Goal: Task Accomplishment & Management: Use online tool/utility

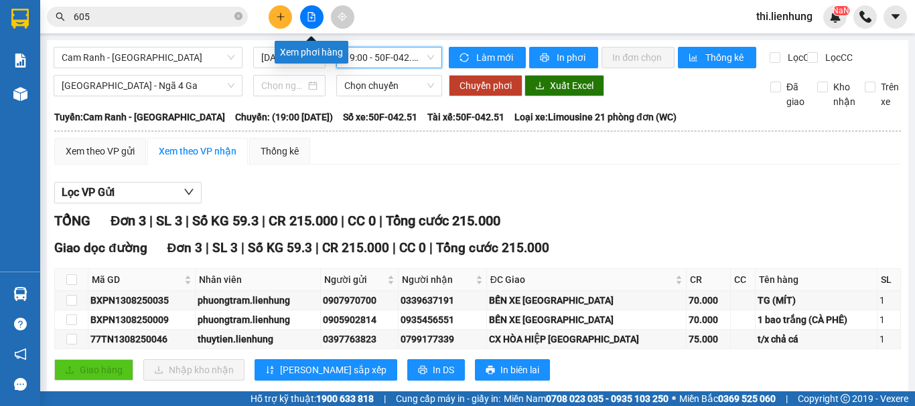
click at [312, 16] on icon "file-add" at bounding box center [311, 16] width 9 height 9
click at [315, 16] on icon "file-add" at bounding box center [311, 16] width 9 height 9
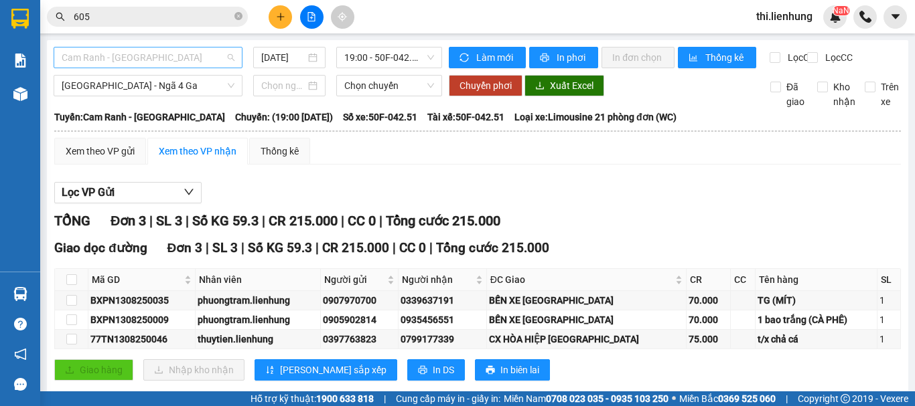
scroll to position [64, 0]
click at [149, 52] on span "Cam Ranh - [GEOGRAPHIC_DATA]" at bounding box center [148, 58] width 173 height 20
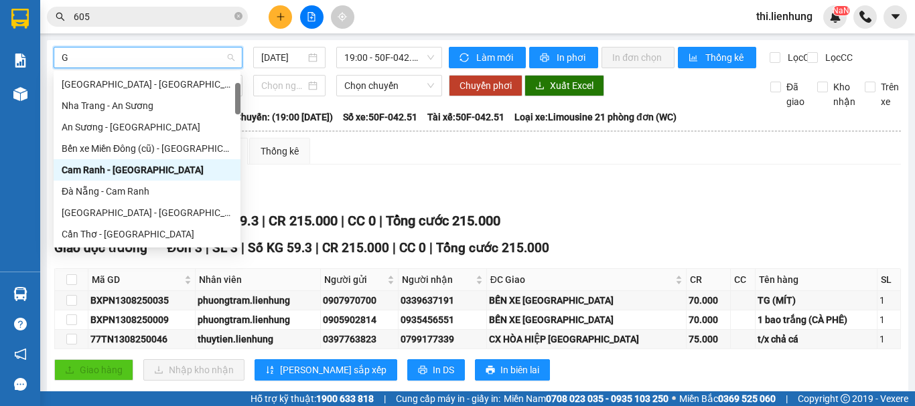
type input "GA"
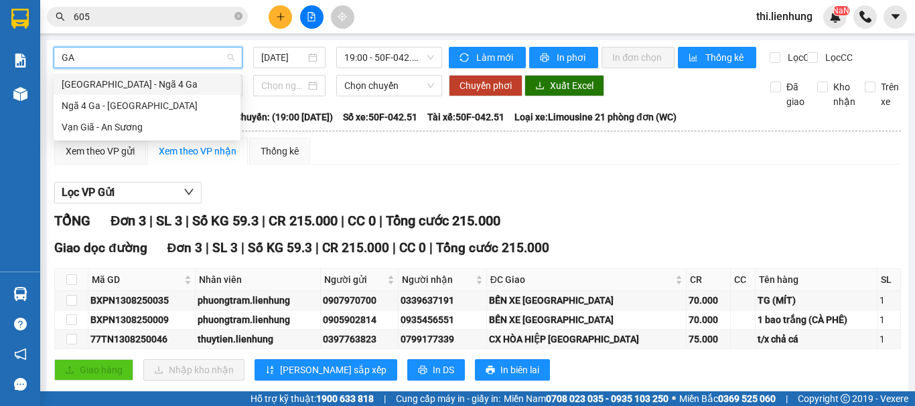
click at [135, 81] on div "[GEOGRAPHIC_DATA] - Ngã 4 Ga" at bounding box center [147, 84] width 171 height 15
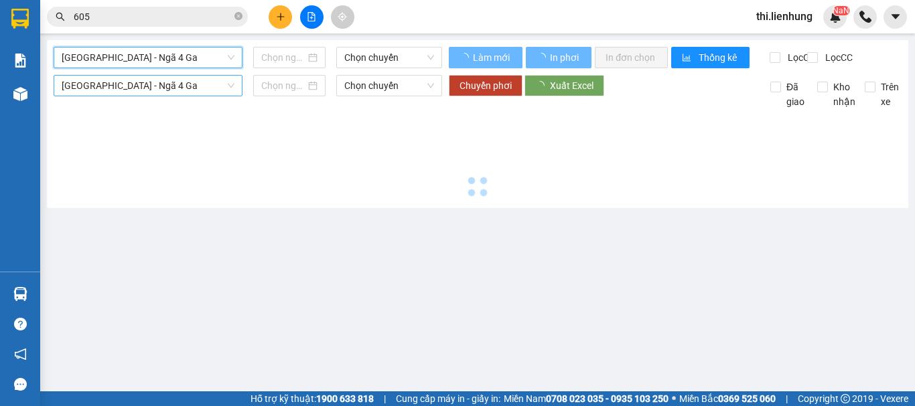
type input "[DATE]"
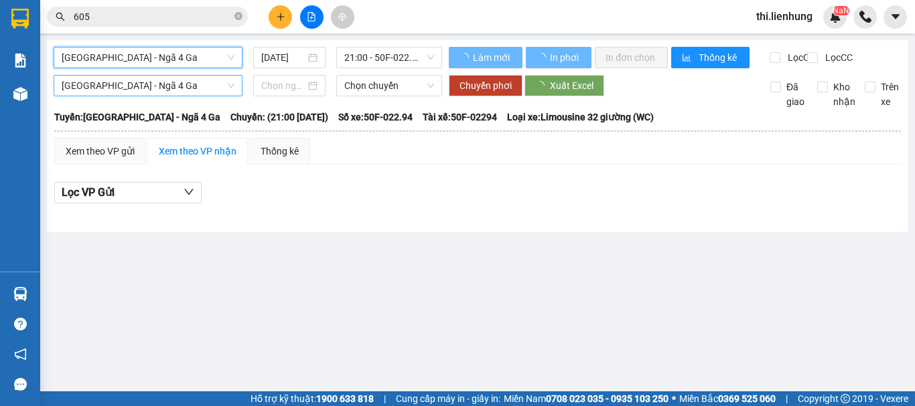
click at [149, 96] on span "[GEOGRAPHIC_DATA] - Ngã 4 Ga" at bounding box center [148, 86] width 173 height 20
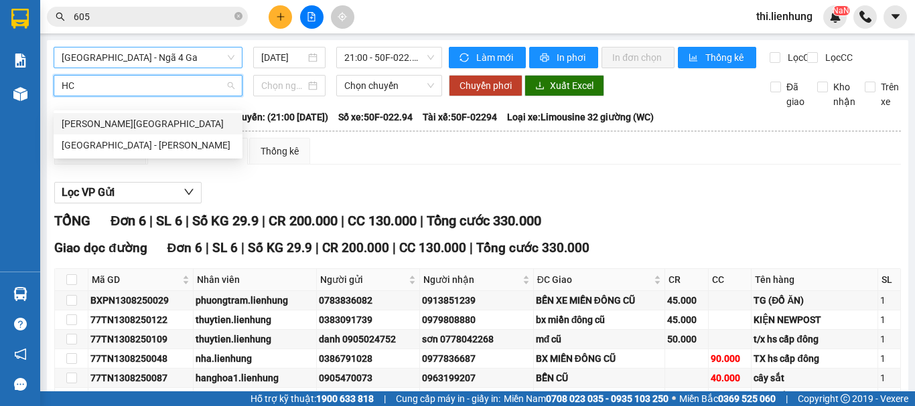
type input "HCM"
click at [108, 141] on div "[GEOGRAPHIC_DATA] - [PERSON_NAME]" at bounding box center [148, 145] width 173 height 15
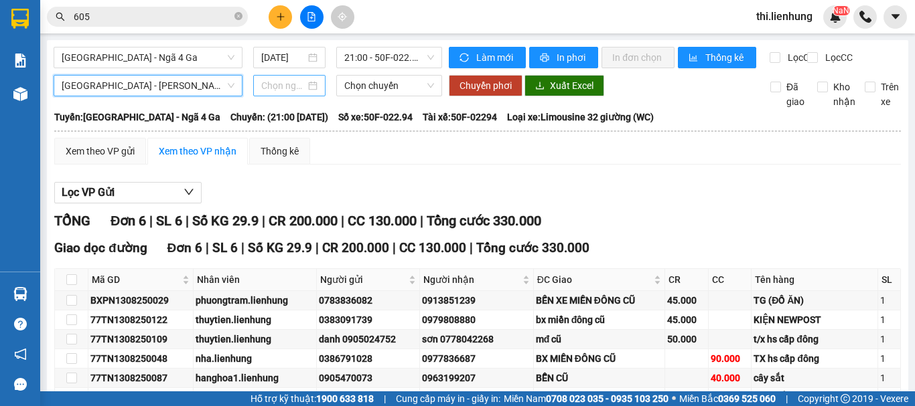
click at [289, 93] on input at bounding box center [283, 85] width 44 height 15
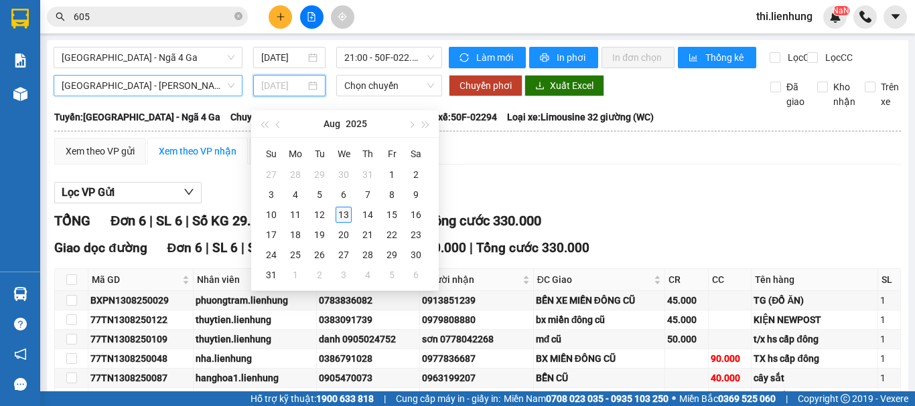
type input "[DATE]"
click at [342, 211] on div "13" at bounding box center [343, 215] width 16 height 16
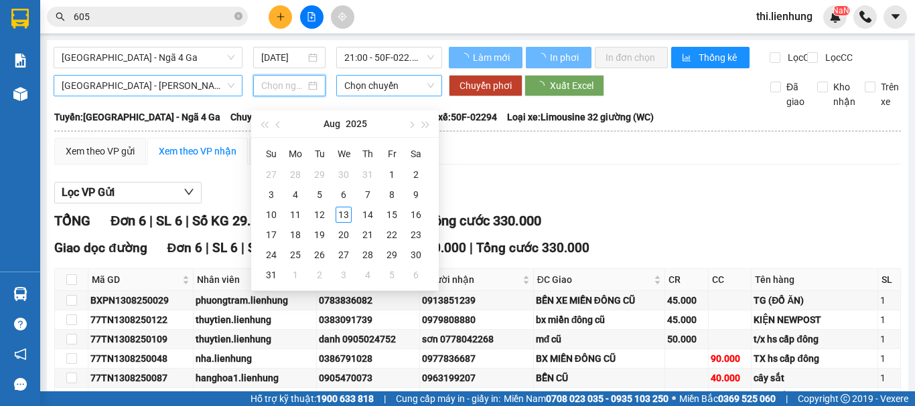
type input "[DATE]"
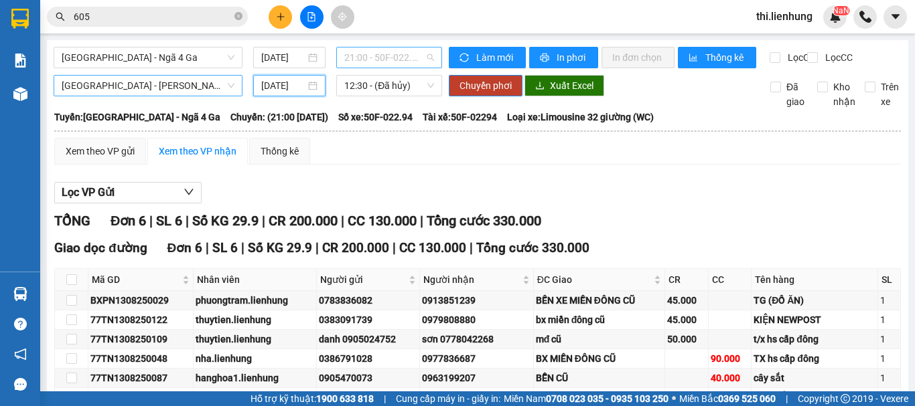
click at [377, 52] on span "21:00 - 50F-022.94" at bounding box center [389, 58] width 90 height 20
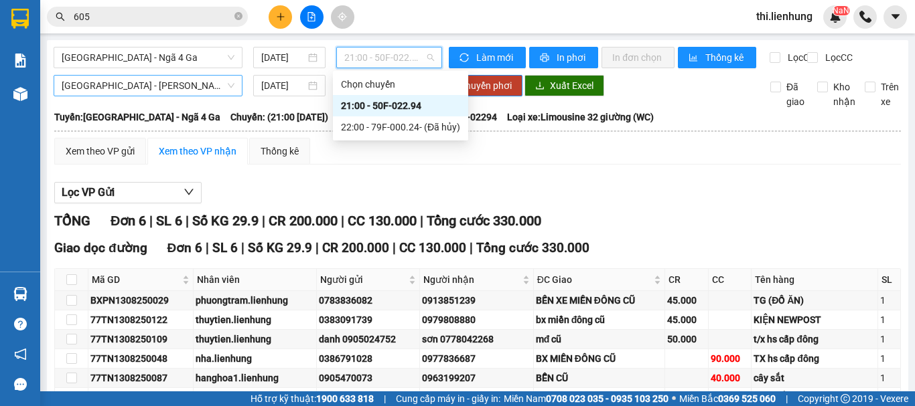
click at [391, 102] on div "21:00 - 50F-022.94" at bounding box center [400, 105] width 119 height 15
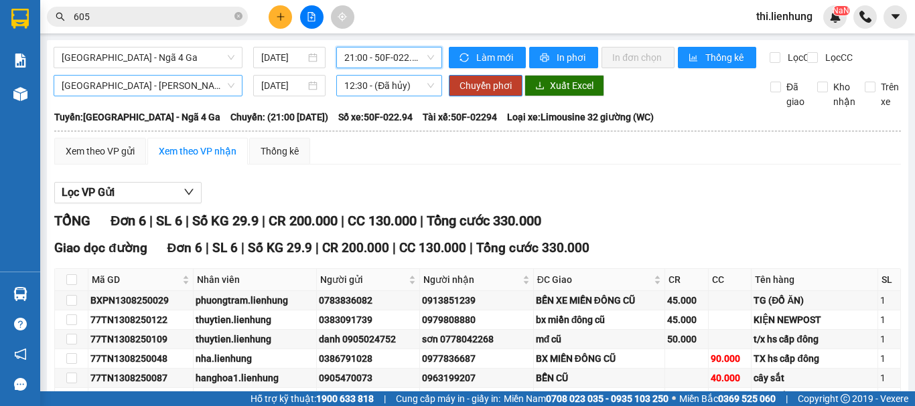
click at [382, 92] on span "12:30 - (Đã hủy)" at bounding box center [389, 86] width 90 height 20
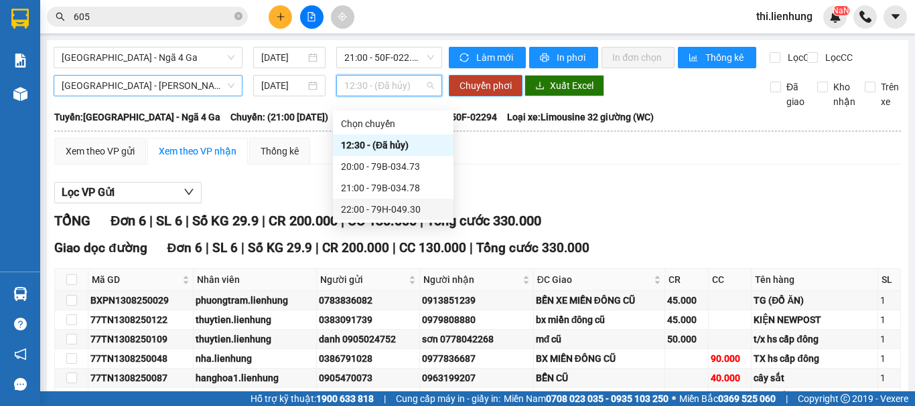
click at [382, 210] on div "22:00 - 79H-049.30" at bounding box center [393, 209] width 104 height 15
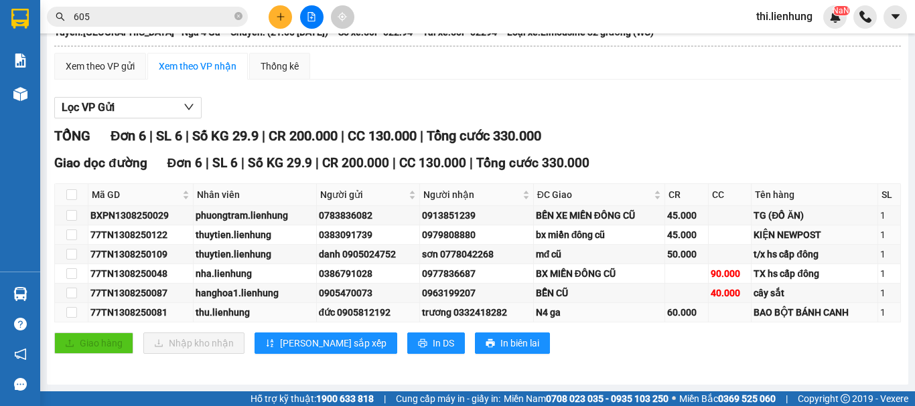
scroll to position [96, 0]
click at [72, 313] on input "checkbox" at bounding box center [71, 312] width 11 height 11
checkbox input "true"
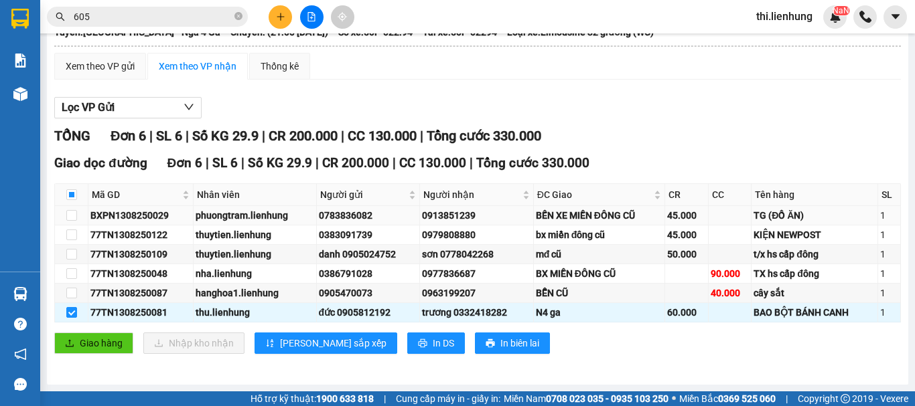
scroll to position [0, 0]
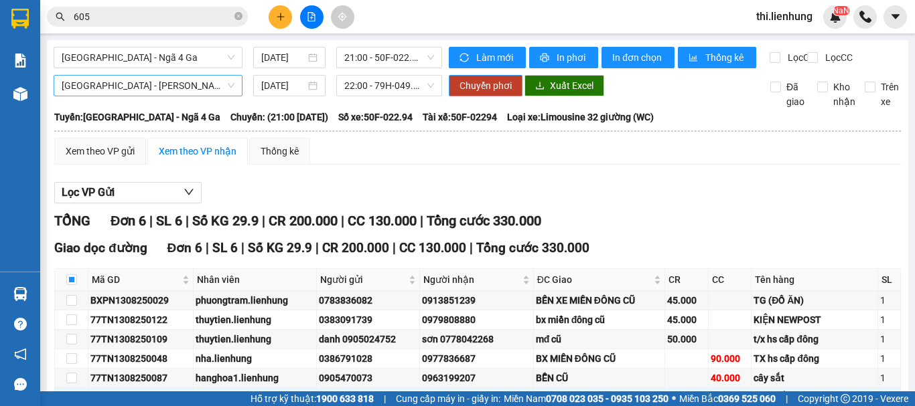
click at [487, 92] on span "Chuyển phơi" at bounding box center [485, 85] width 52 height 15
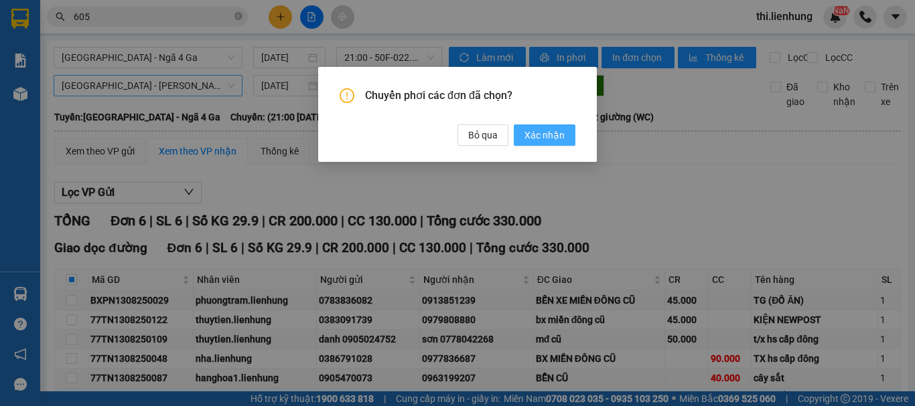
click at [542, 133] on span "Xác nhận" at bounding box center [544, 135] width 40 height 15
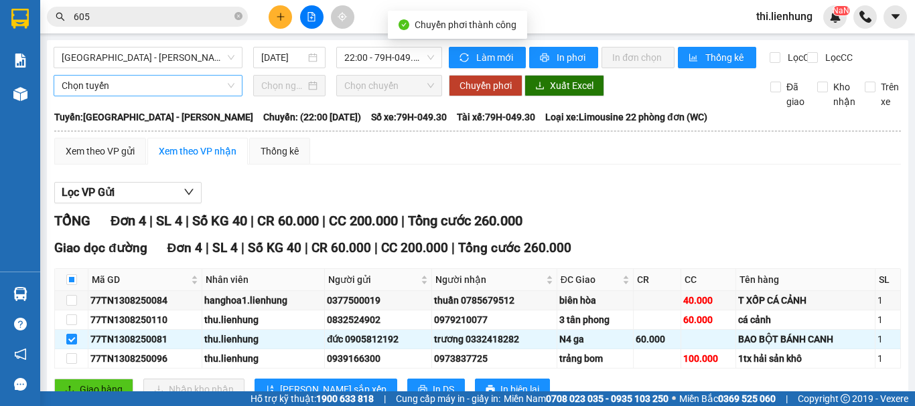
checkbox input "false"
